Goal: Information Seeking & Learning: Learn about a topic

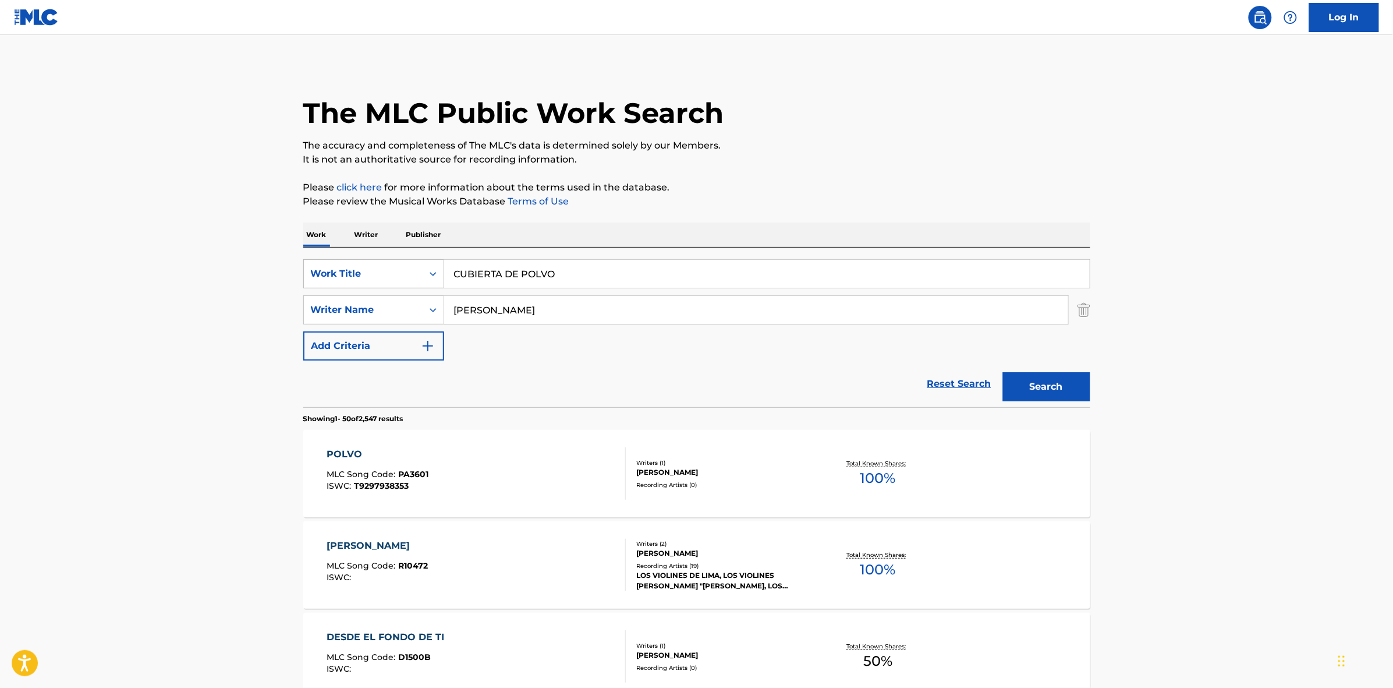
drag, startPoint x: 581, startPoint y: 265, endPoint x: 428, endPoint y: 263, distance: 153.1
click at [430, 263] on div "SearchWithCriteria4dd697e0-839e-4332-9994-f31e0f32b5bf Work Title CUBIERTA DE P…" at bounding box center [696, 273] width 787 height 29
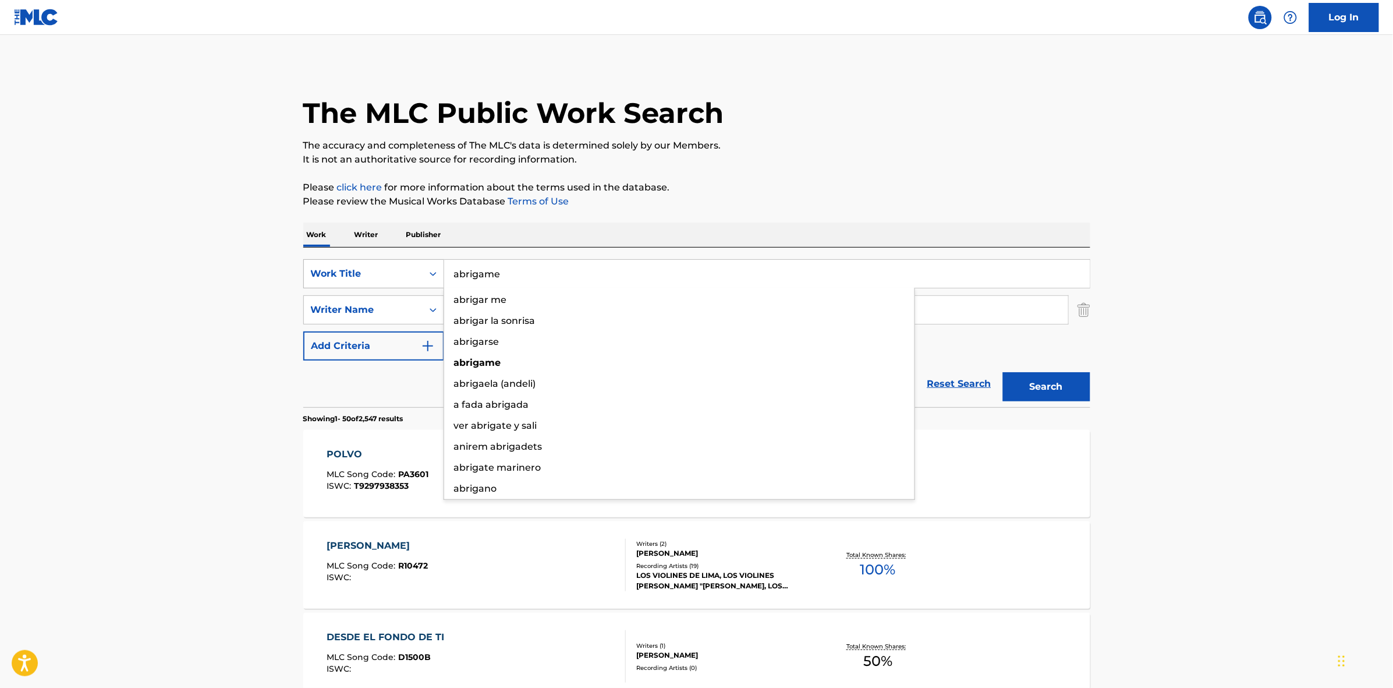
type input "abrigame"
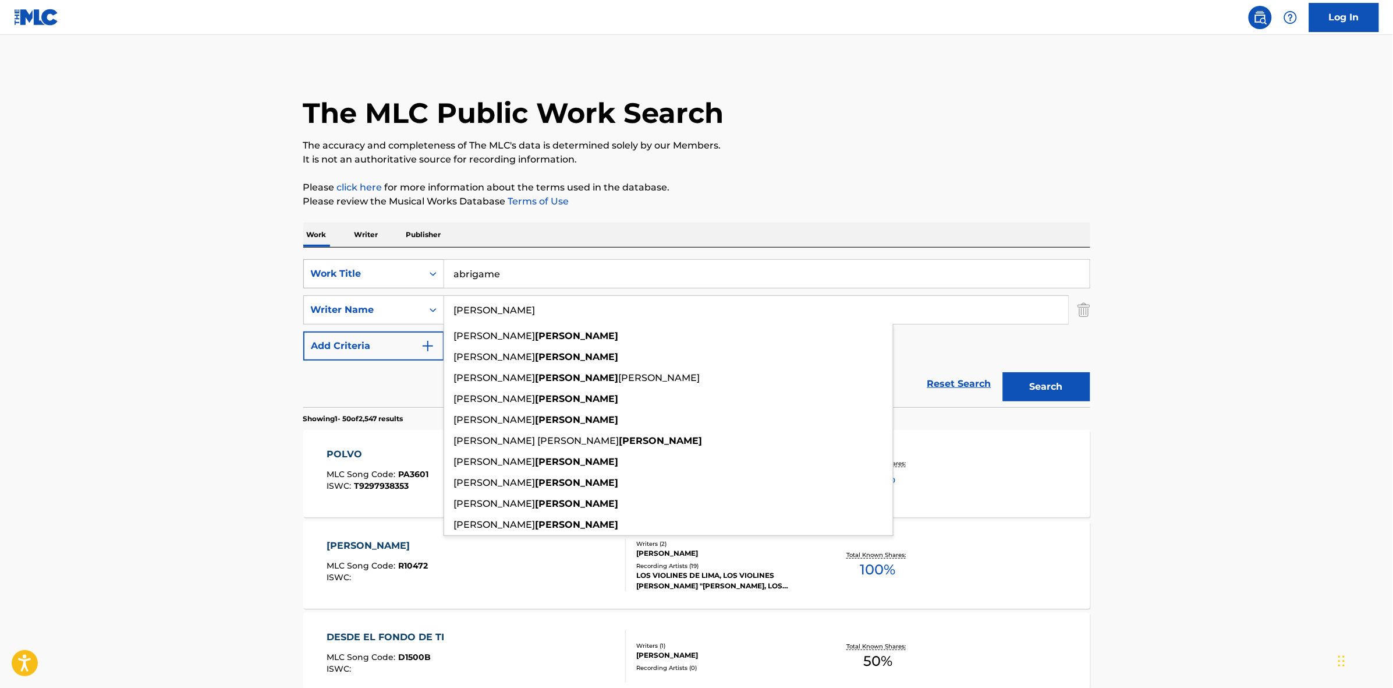
type input "[PERSON_NAME]"
click at [1003, 372] on button "Search" at bounding box center [1046, 386] width 87 height 29
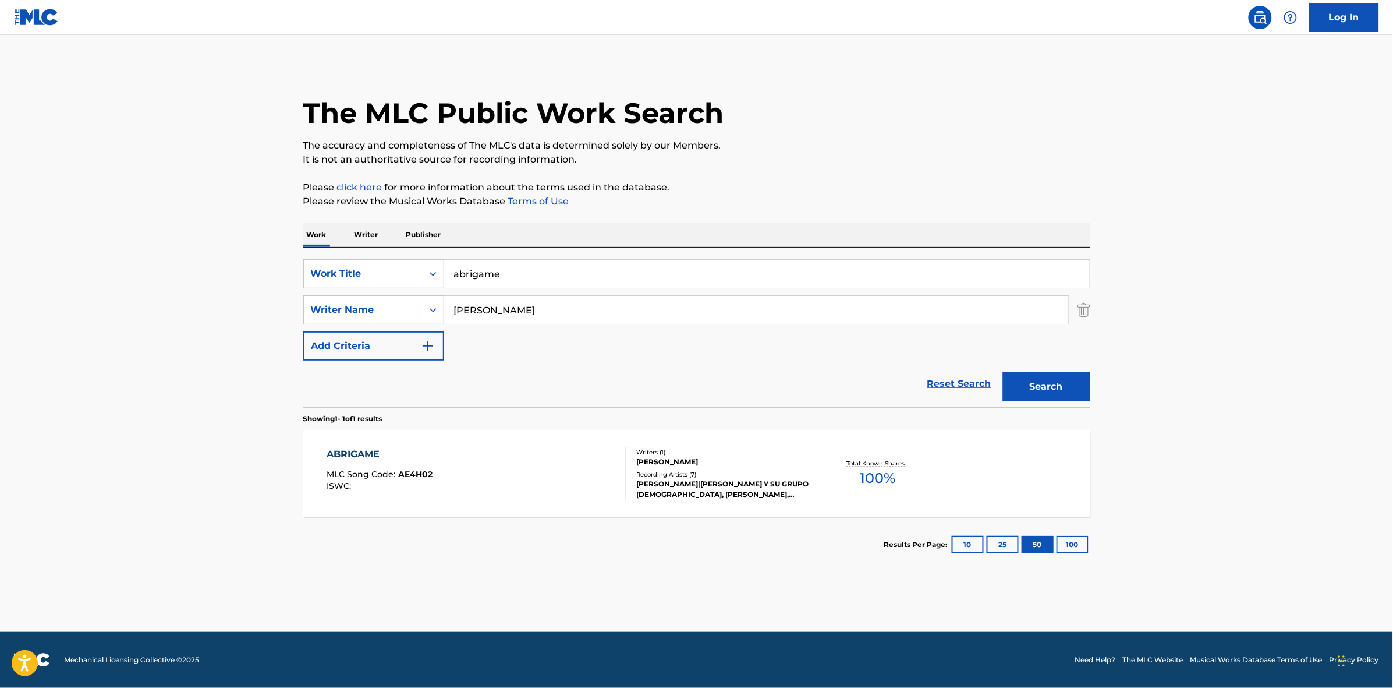
click at [885, 473] on span "100 %" at bounding box center [878, 477] width 36 height 21
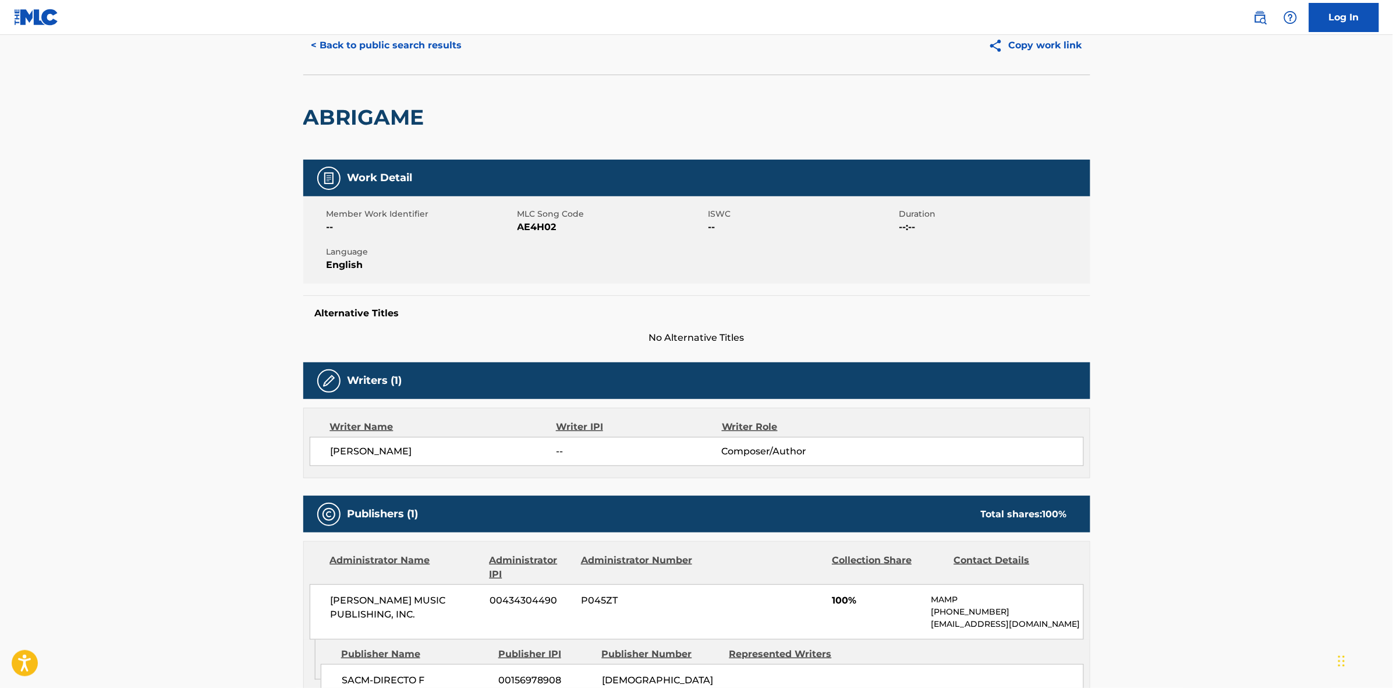
scroll to position [73, 0]
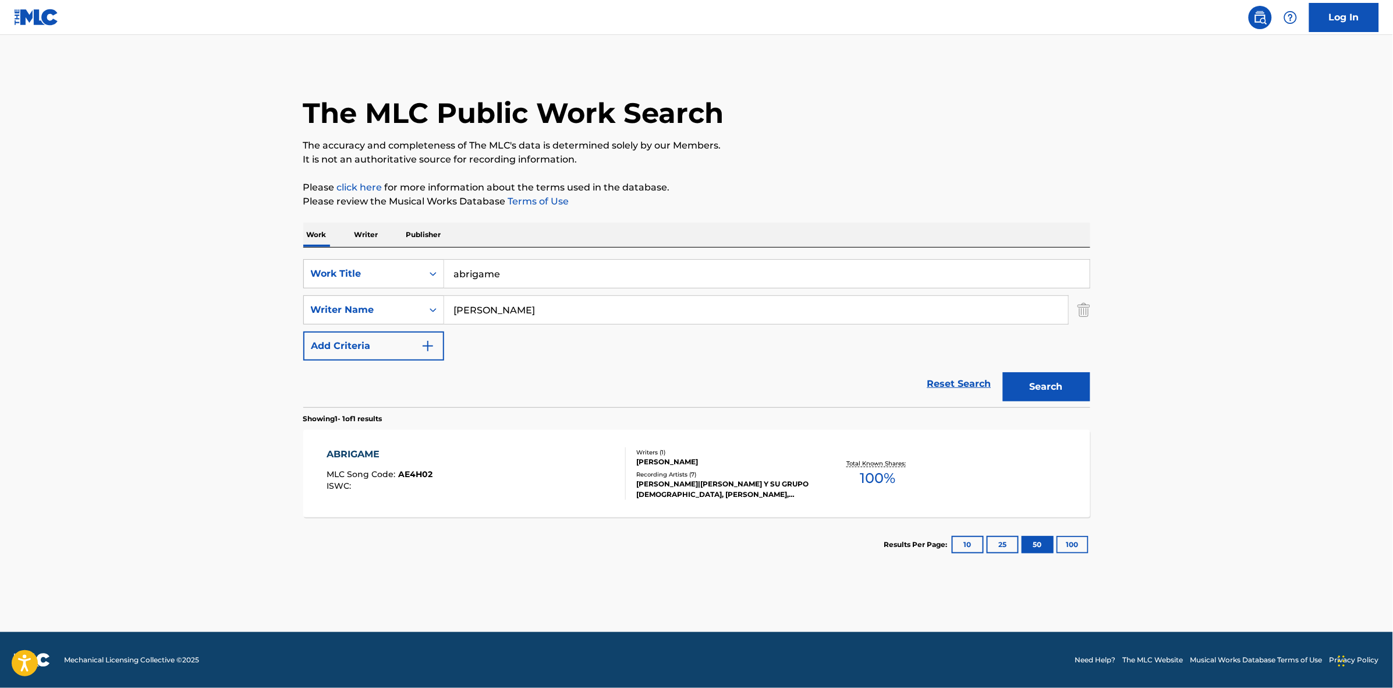
click at [1057, 387] on button "Search" at bounding box center [1046, 386] width 87 height 29
click at [866, 467] on span "100 %" at bounding box center [878, 477] width 36 height 21
